Goal: Information Seeking & Learning: Check status

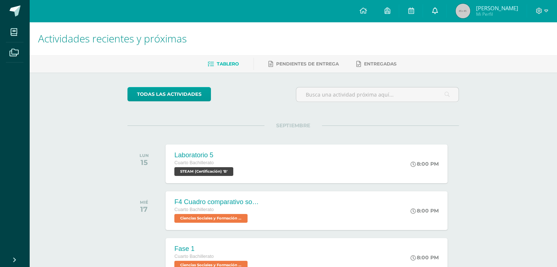
click at [446, 11] on link at bounding box center [434, 11] width 23 height 22
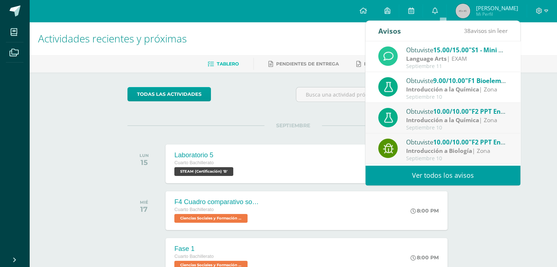
drag, startPoint x: 536, startPoint y: 55, endPoint x: 478, endPoint y: 20, distance: 67.5
click at [535, 53] on h1 "Actividades recientes y próximas" at bounding box center [293, 38] width 510 height 33
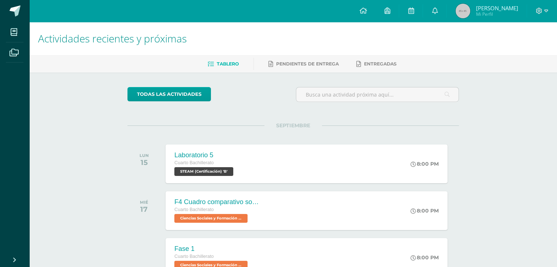
click at [470, 11] on img at bounding box center [462, 11] width 15 height 15
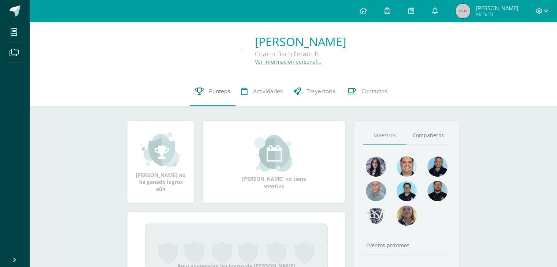
click at [210, 91] on span "Punteos" at bounding box center [219, 91] width 21 height 8
